Goal: Check status: Check status

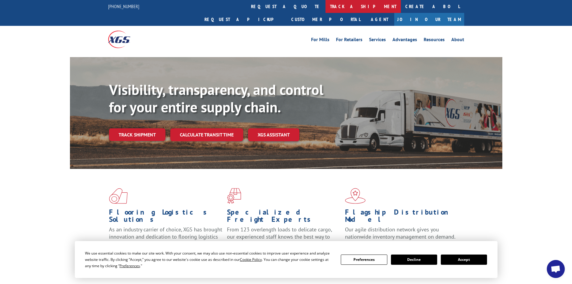
click at [326, 4] on link "track a shipment" at bounding box center [363, 6] width 75 height 13
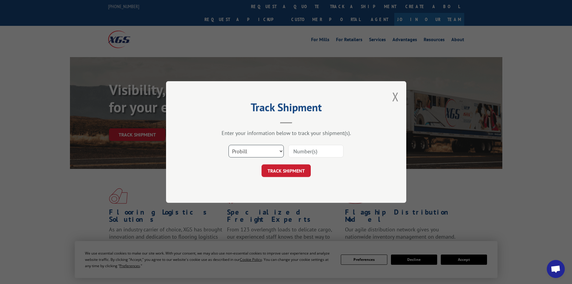
click at [256, 150] on select "Select category... Probill BOL PO" at bounding box center [256, 151] width 55 height 13
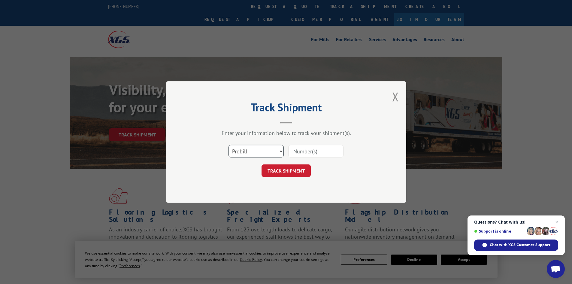
select select "bol"
click at [229, 145] on select "Select category... Probill BOL PO" at bounding box center [256, 151] width 55 height 13
click at [327, 152] on input at bounding box center [315, 151] width 55 height 13
paste input "5461493"
type input "5461493"
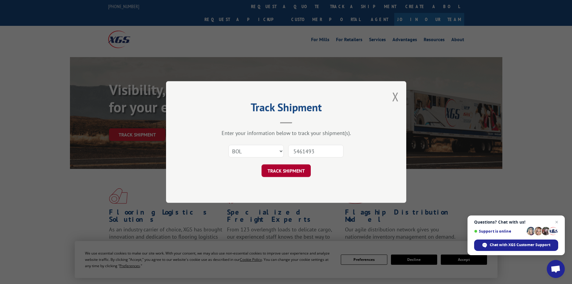
click at [275, 171] on button "TRACK SHIPMENT" at bounding box center [286, 170] width 49 height 13
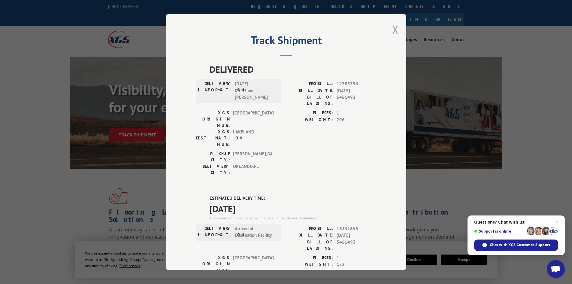
click at [393, 28] on button "Close modal" at bounding box center [395, 30] width 7 height 16
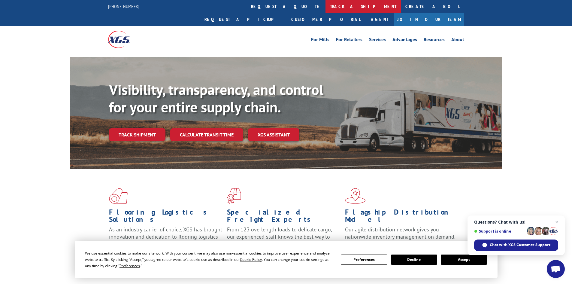
click at [326, 6] on link "track a shipment" at bounding box center [363, 6] width 75 height 13
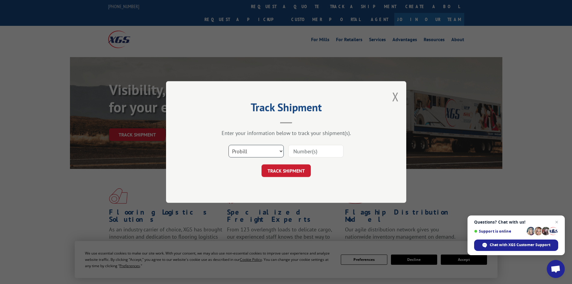
click at [251, 150] on select "Select category... Probill BOL PO" at bounding box center [256, 151] width 55 height 13
select select "bol"
click at [229, 145] on select "Select category... Probill BOL PO" at bounding box center [256, 151] width 55 height 13
click at [324, 150] on input at bounding box center [315, 151] width 55 height 13
paste input "5443224"
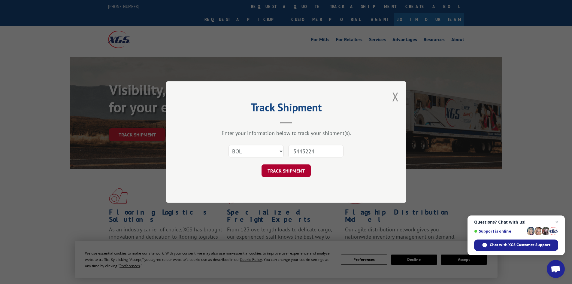
type input "5443224"
click at [277, 172] on button "TRACK SHIPMENT" at bounding box center [286, 170] width 49 height 13
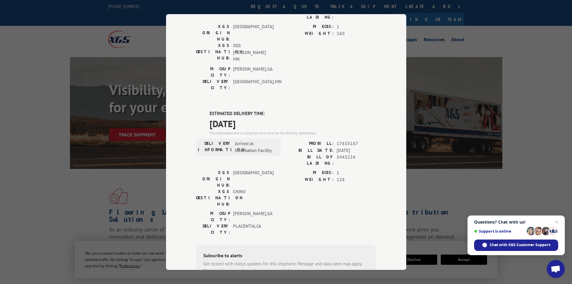
scroll to position [90, 0]
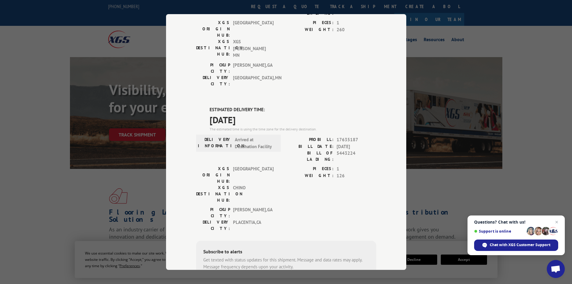
drag, startPoint x: 208, startPoint y: 71, endPoint x: 257, endPoint y: 84, distance: 51.2
click at [257, 106] on div "ESTIMATED DELIVERY TIME: [DATE] The estimated time is using the time zone for t…" at bounding box center [293, 119] width 167 height 26
copy div "ESTIMATED DELIVERY TIME: [DATE]"
